Goal: Information Seeking & Learning: Learn about a topic

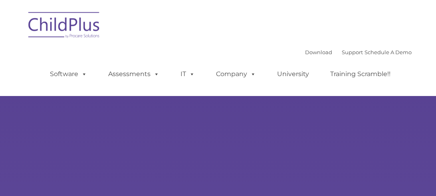
type input ""
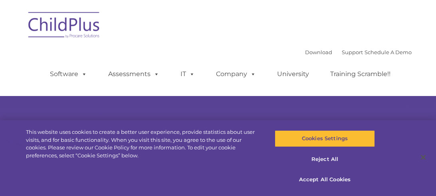
select select "MEDIUM"
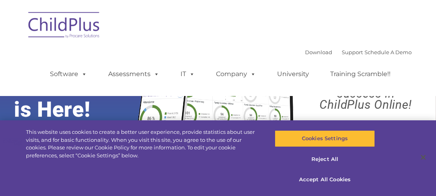
click at [10, 20] on nav "Download Support | Schedule A Demo  MENU MENU Software ChildPlus: The original…" at bounding box center [218, 48] width 436 height 96
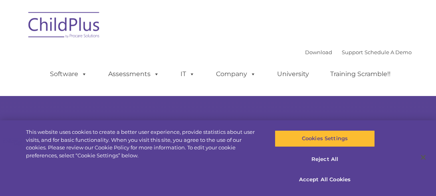
type input ""
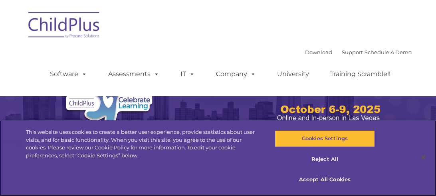
select select "MEDIUM"
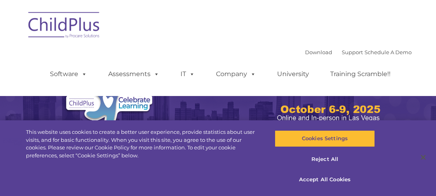
click at [101, 43] on img at bounding box center [64, 26] width 80 height 40
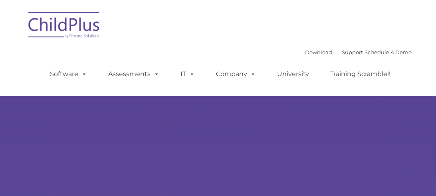
type input ""
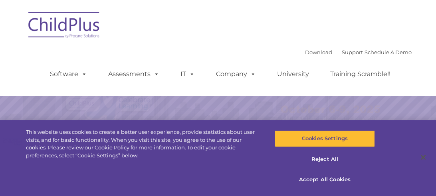
select select "MEDIUM"
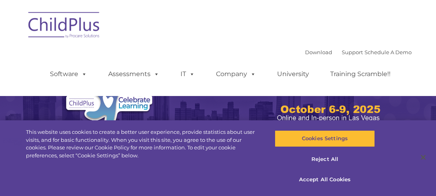
click at [101, 43] on img at bounding box center [64, 26] width 80 height 40
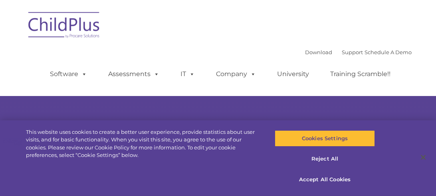
type input ""
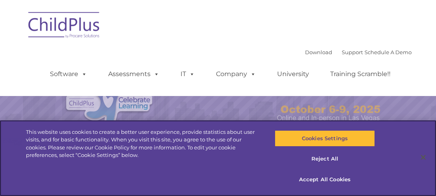
select select "MEDIUM"
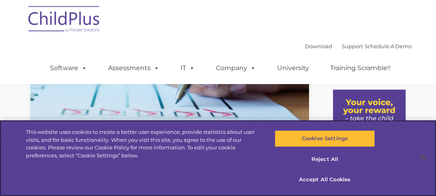
scroll to position [75, 0]
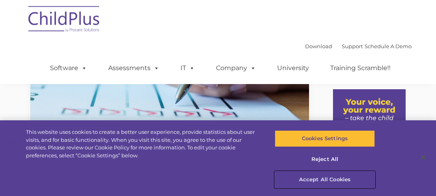
click at [307, 181] on button "Accept All Cookies" at bounding box center [325, 180] width 100 height 17
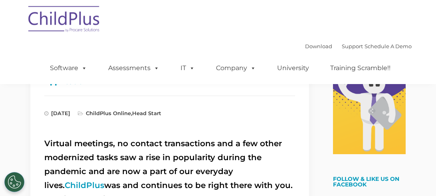
scroll to position [160, 0]
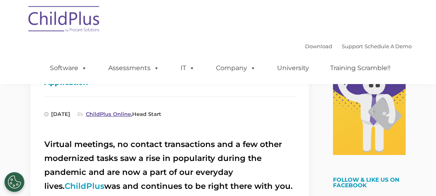
click at [131, 116] on link "ChildPlus Online" at bounding box center [108, 114] width 45 height 6
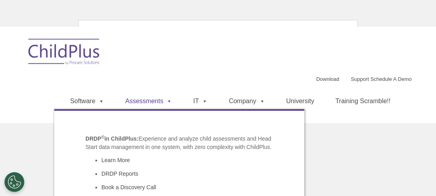
click at [153, 107] on link "Assessments" at bounding box center [148, 101] width 63 height 16
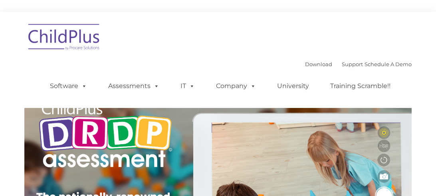
click at [153, 107] on nav "Download Support | Schedule A Demo Search for: Search MENU MENU Software ChildP…" at bounding box center [218, 60] width 436 height 96
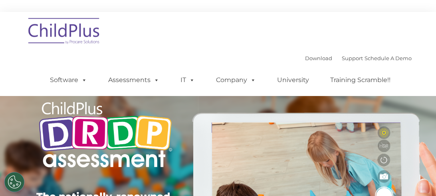
type input ""
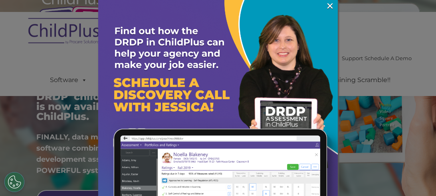
scroll to position [112, 0]
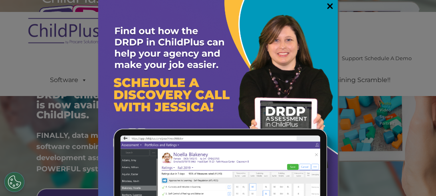
click at [330, 4] on link "×" at bounding box center [329, 6] width 9 height 8
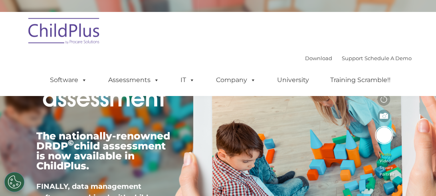
scroll to position [0, 0]
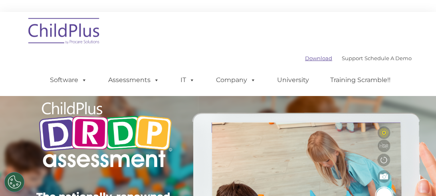
click at [307, 61] on link "Download" at bounding box center [318, 58] width 27 height 6
